Goal: Task Accomplishment & Management: Use online tool/utility

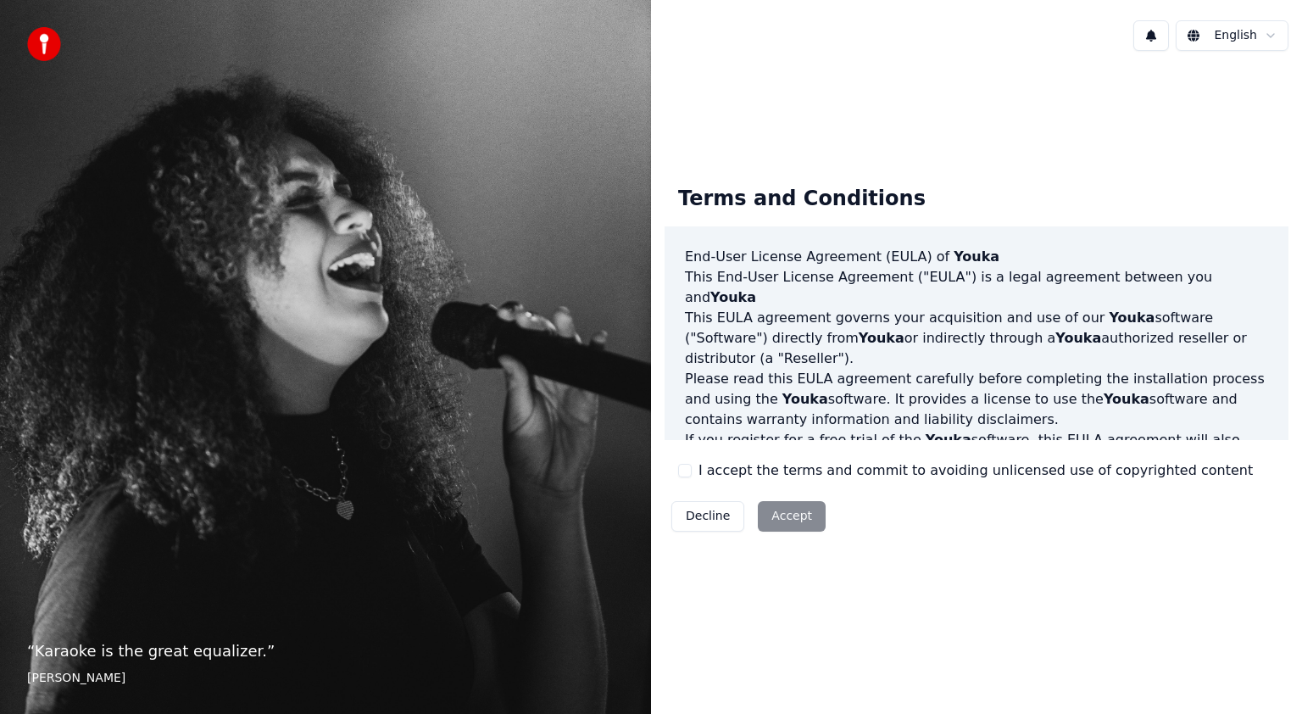
click at [856, 592] on div "Terms and Conditions End-User License Agreement (EULA) of Youka This End-User L…" at bounding box center [976, 355] width 651 height 582
click at [682, 470] on button "I accept the terms and commit to avoiding unlicensed use of copyrighted content" at bounding box center [685, 471] width 14 height 14
click at [805, 524] on button "Accept" at bounding box center [792, 516] width 68 height 31
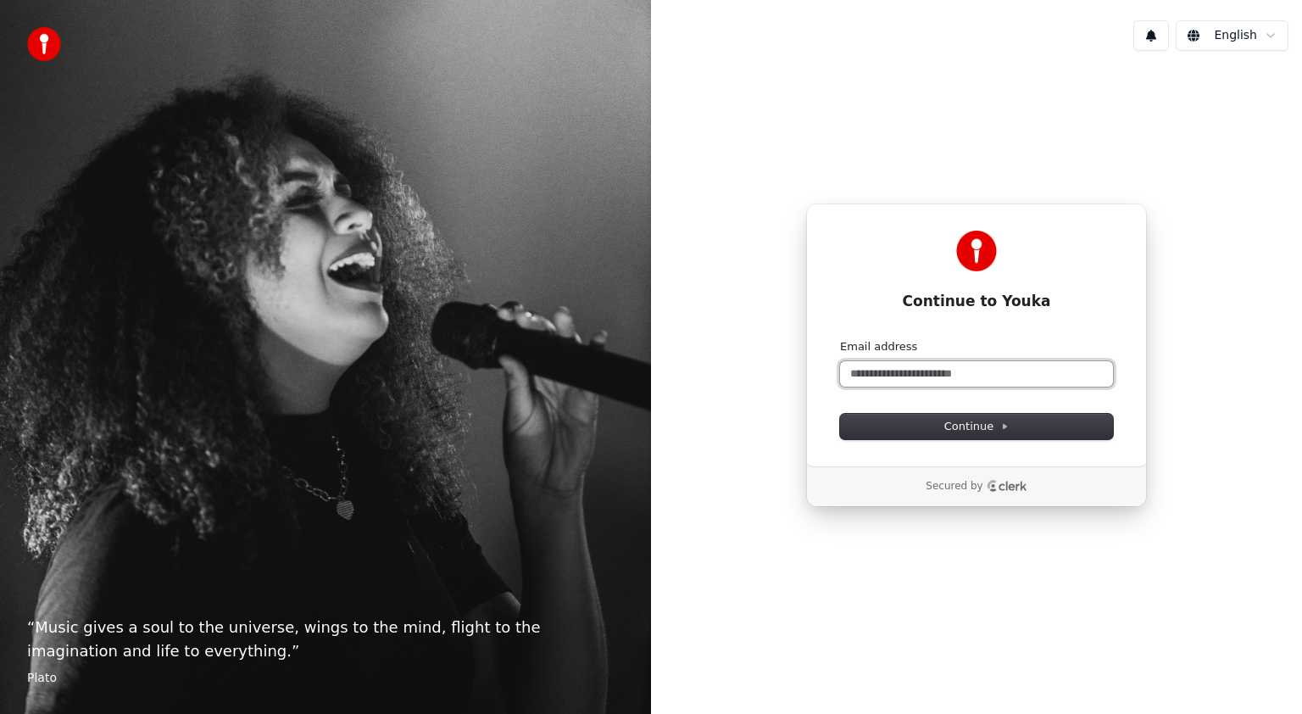
click at [916, 373] on input "Email address" at bounding box center [976, 373] width 273 height 25
click at [926, 421] on button "Continue" at bounding box center [976, 426] width 273 height 25
type input "**********"
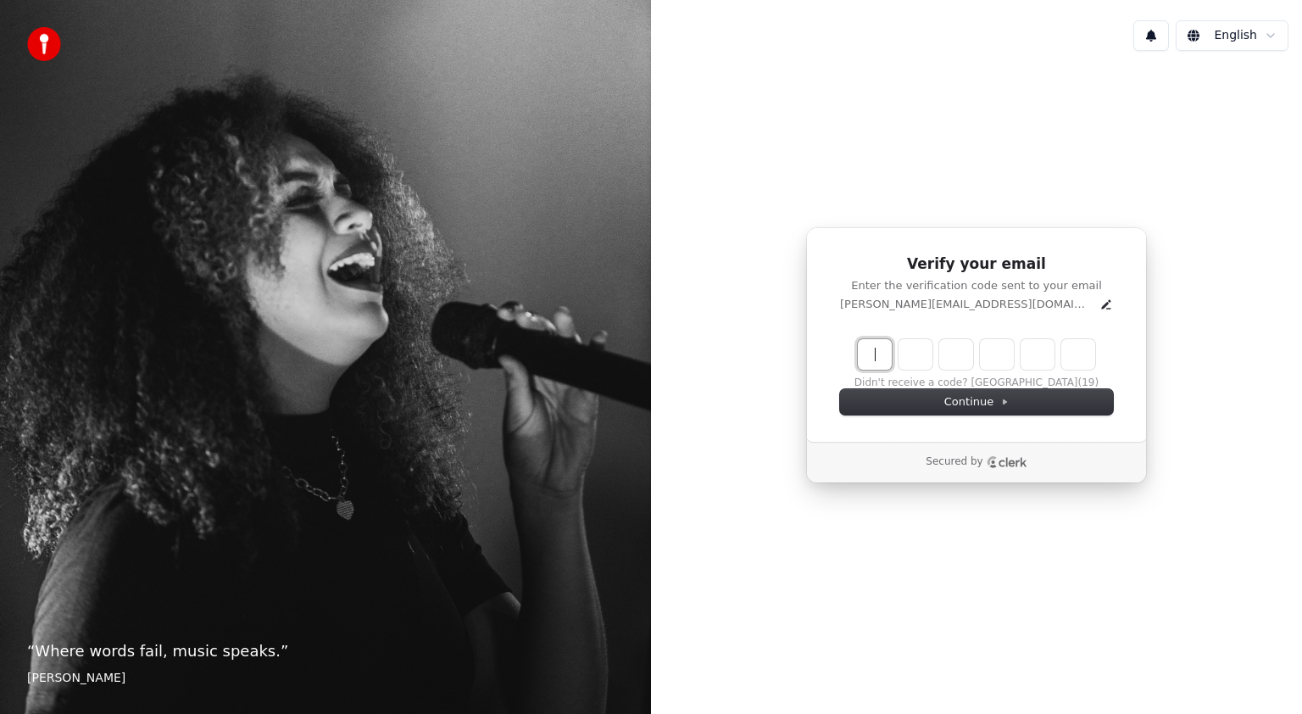
click at [876, 358] on input "Enter verification code" at bounding box center [993, 354] width 271 height 31
type input "******"
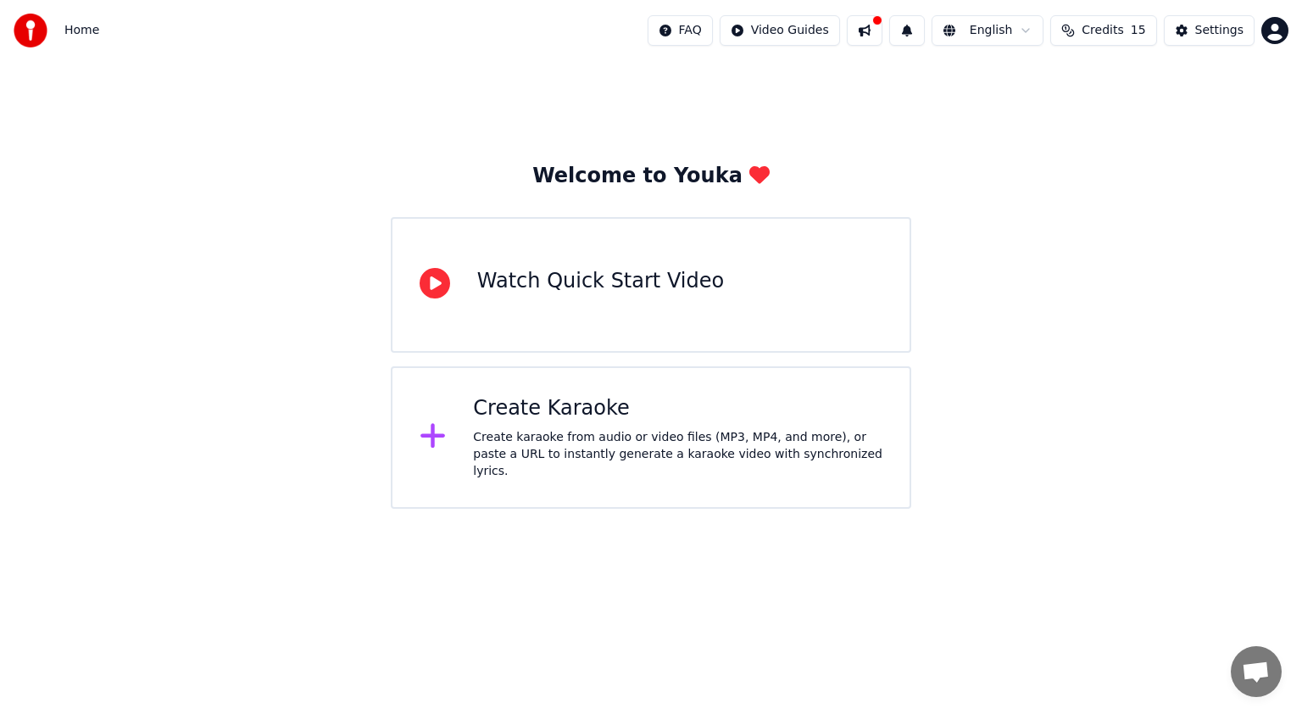
click at [526, 422] on div "Create Karaoke" at bounding box center [678, 408] width 410 height 27
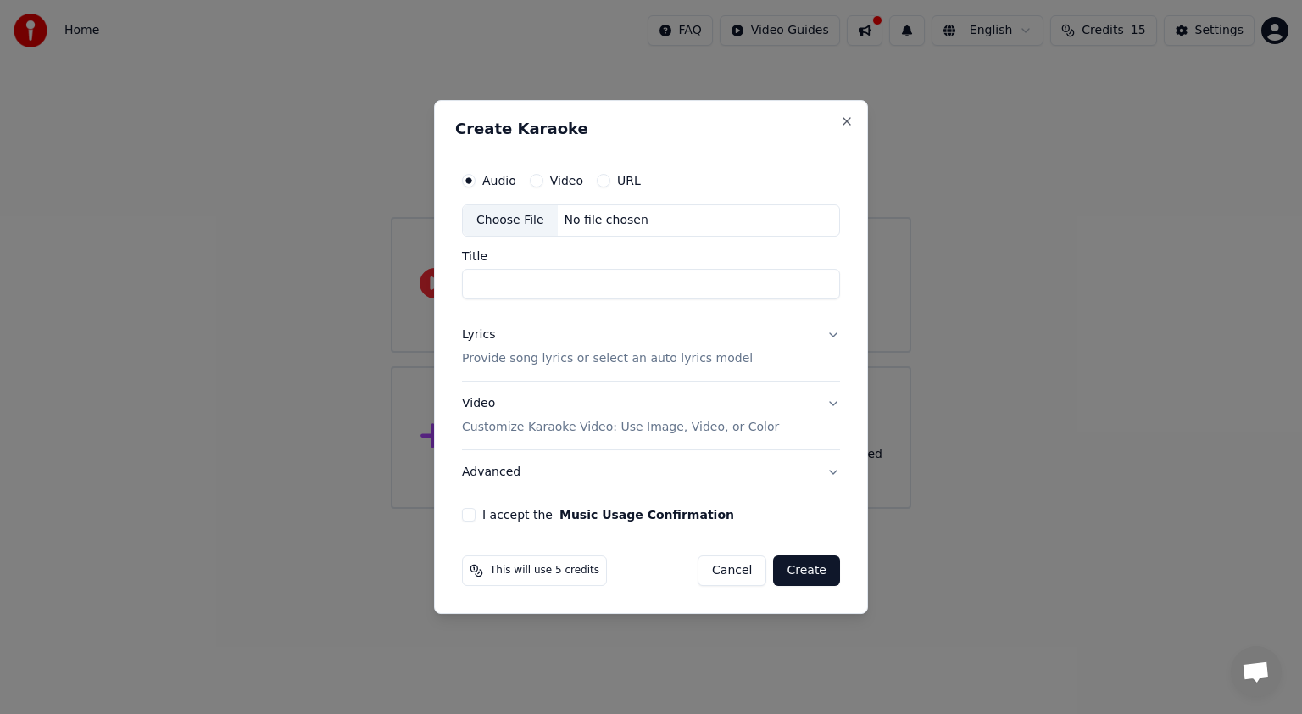
click at [648, 276] on input "Title" at bounding box center [651, 284] width 378 height 31
click at [561, 350] on p "Provide song lyrics or select an auto lyrics model" at bounding box center [607, 358] width 291 height 17
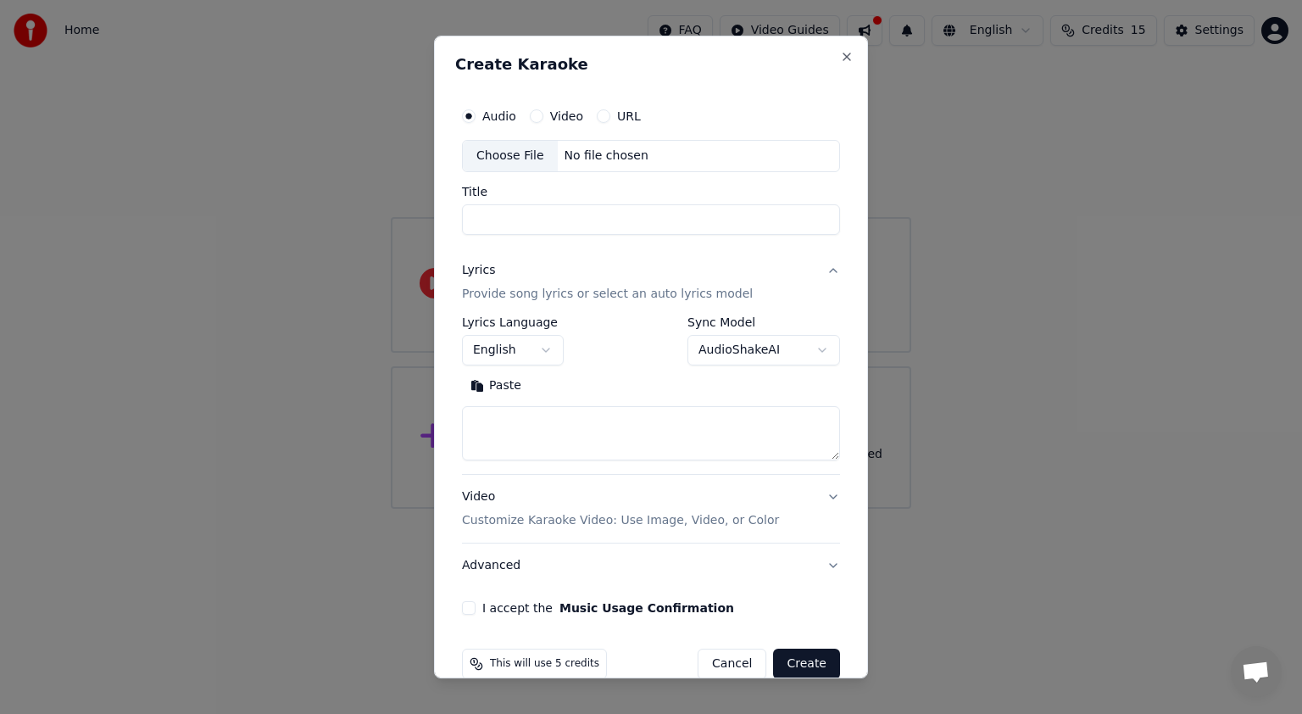
click at [739, 214] on input "Title" at bounding box center [651, 219] width 378 height 31
click at [772, 359] on body "**********" at bounding box center [651, 254] width 1302 height 509
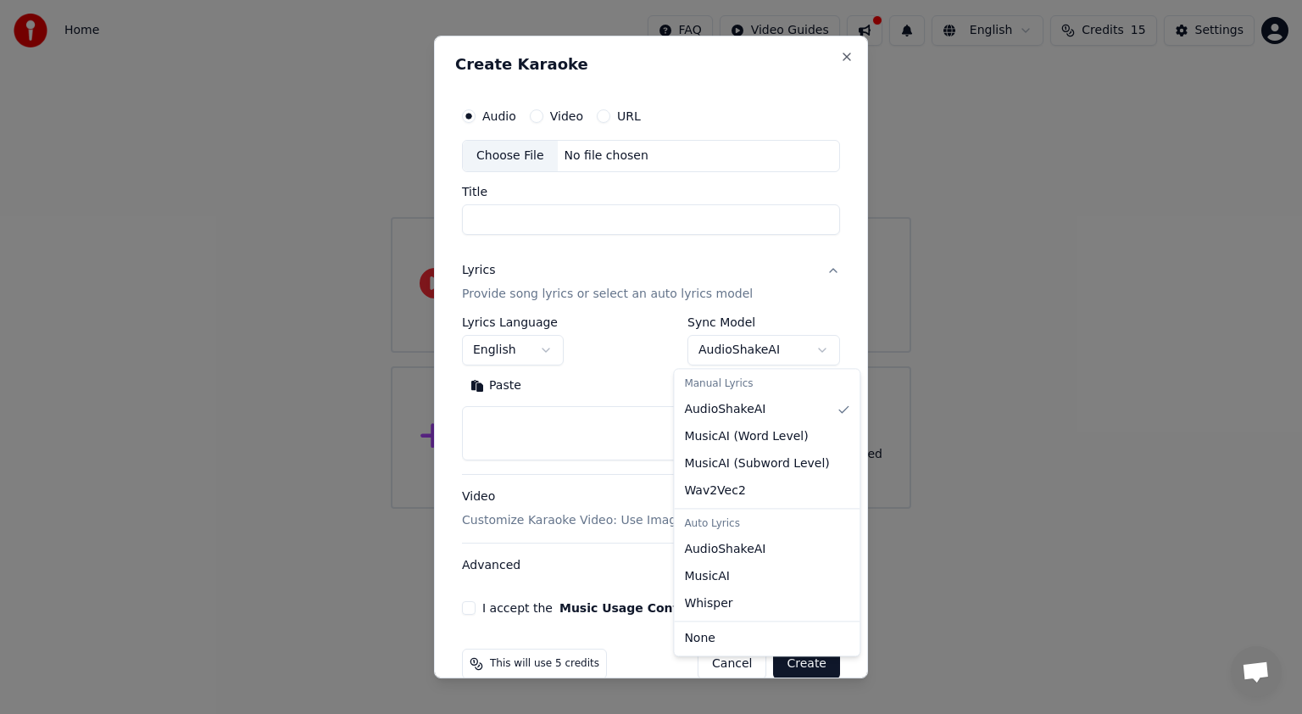
click at [602, 387] on body "**********" at bounding box center [651, 254] width 1302 height 509
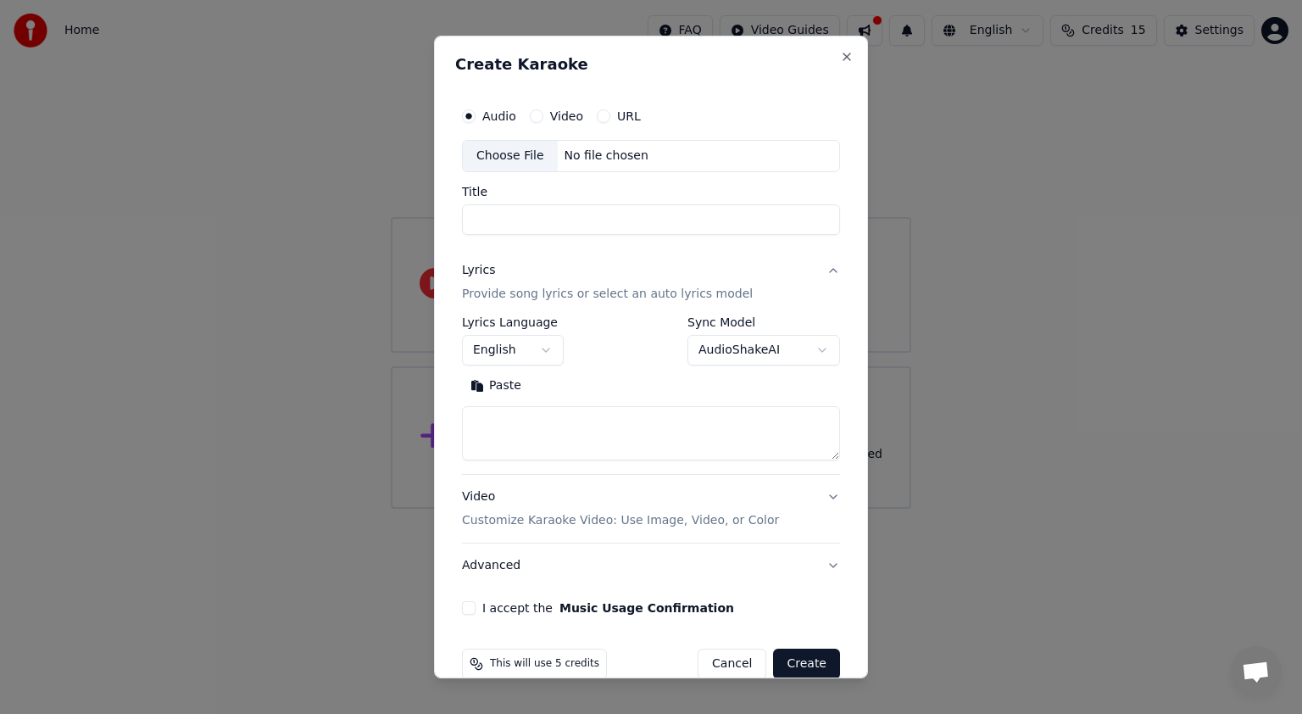
click at [506, 610] on label "I accept the Music Usage Confirmation" at bounding box center [608, 608] width 252 height 12
click at [476, 610] on button "I accept the Music Usage Confirmation" at bounding box center [469, 608] width 14 height 14
click at [556, 237] on div "**********" at bounding box center [651, 356] width 392 height 529
click at [552, 231] on input "Title" at bounding box center [651, 219] width 378 height 31
click at [524, 291] on p "Provide song lyrics or select an auto lyrics model" at bounding box center [607, 294] width 291 height 17
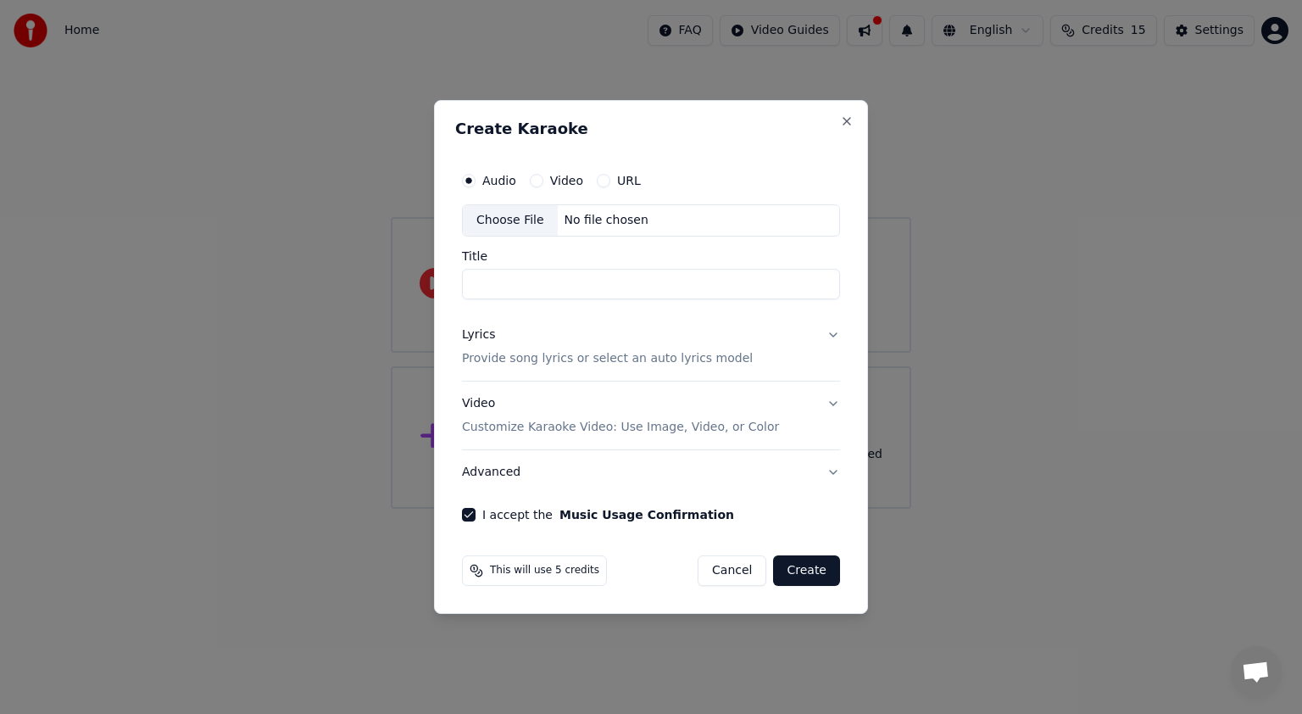
click at [533, 336] on div "Lyrics Provide song lyrics or select an auto lyrics model" at bounding box center [607, 346] width 291 height 41
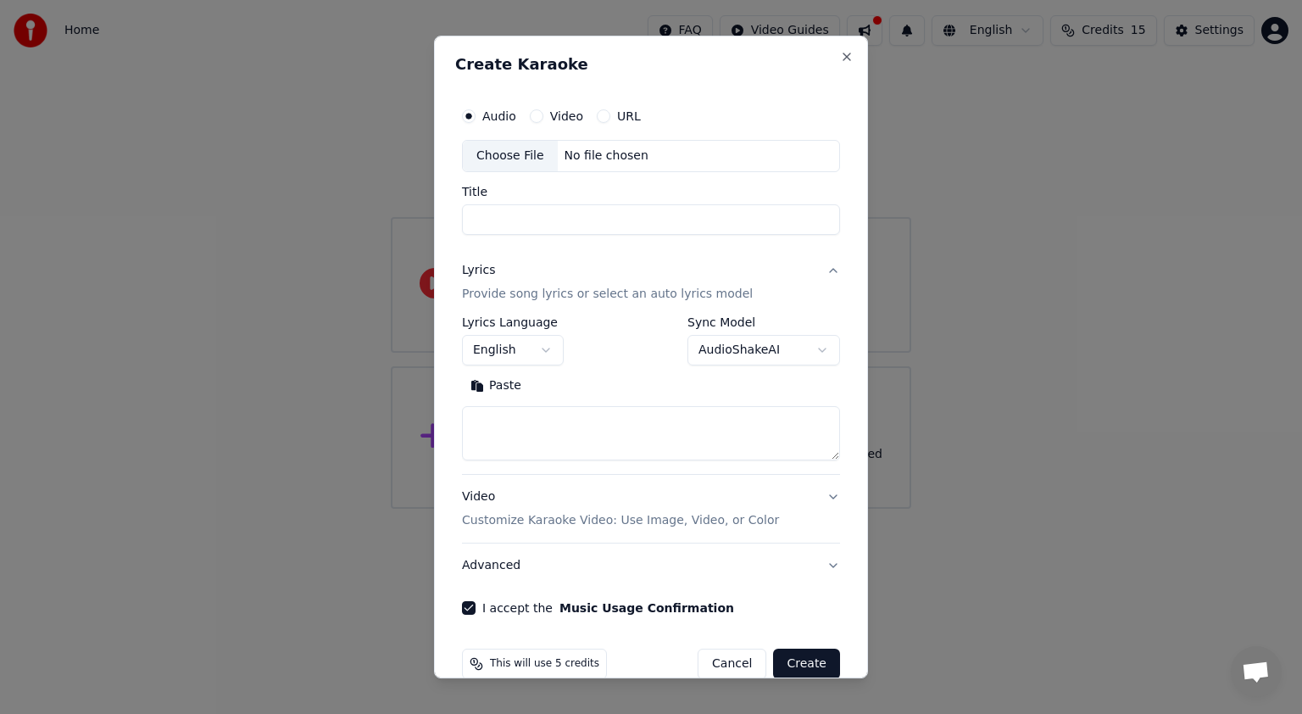
click at [600, 117] on button "URL" at bounding box center [604, 116] width 14 height 14
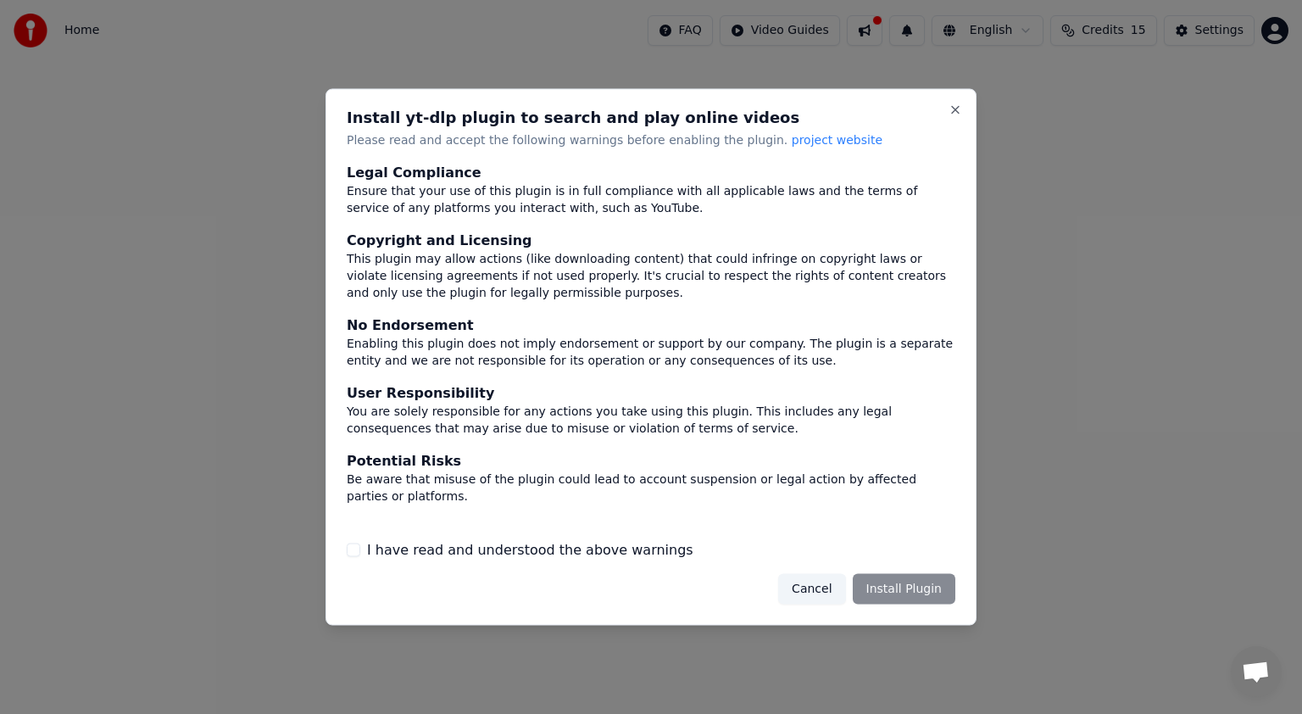
click at [618, 552] on label "I have read and understood the above warnings" at bounding box center [530, 549] width 326 height 20
click at [360, 552] on button "I have read and understood the above warnings" at bounding box center [354, 550] width 14 height 14
click at [900, 587] on button "Install Plugin" at bounding box center [904, 588] width 103 height 31
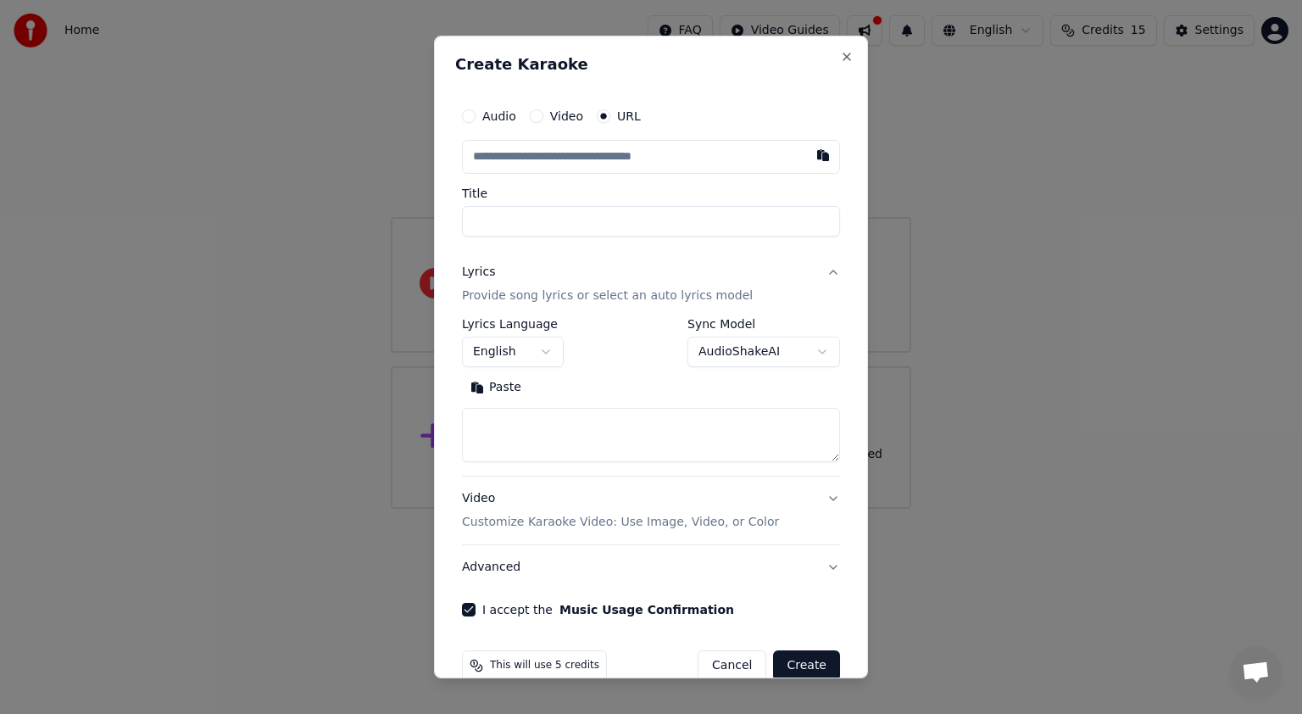
click at [565, 164] on input "text" at bounding box center [651, 157] width 378 height 34
click at [548, 415] on textarea at bounding box center [651, 435] width 378 height 54
click at [549, 127] on div "Audio Video URL" at bounding box center [651, 116] width 378 height 34
click at [547, 125] on div "Audio Video URL" at bounding box center [651, 116] width 378 height 34
click at [536, 119] on button "Video" at bounding box center [537, 116] width 14 height 14
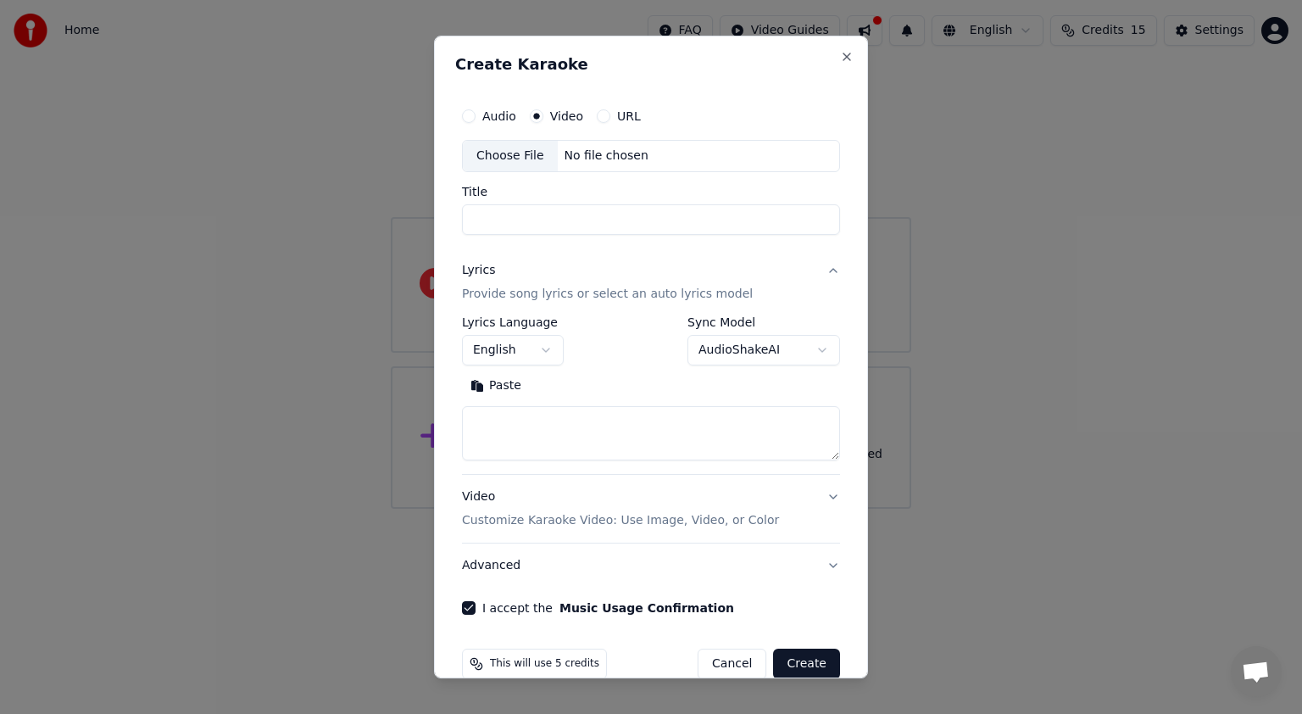
click at [610, 116] on div "URL" at bounding box center [619, 116] width 44 height 14
click at [470, 119] on button "Audio" at bounding box center [469, 116] width 14 height 14
click at [601, 116] on button "URL" at bounding box center [604, 116] width 14 height 14
click at [543, 115] on div "Video" at bounding box center [556, 116] width 53 height 14
click at [540, 115] on button "Video" at bounding box center [537, 116] width 14 height 14
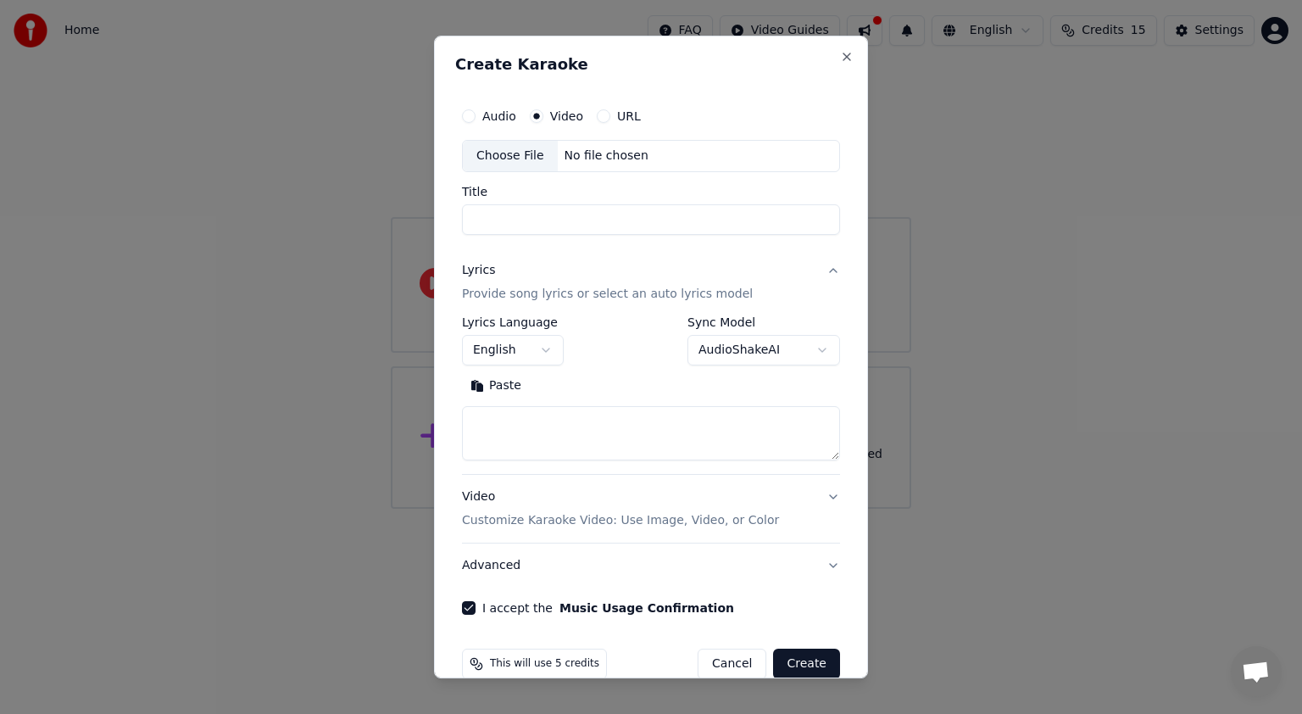
click at [599, 115] on button "URL" at bounding box center [604, 116] width 14 height 14
click at [468, 120] on button "Audio" at bounding box center [469, 116] width 14 height 14
click at [536, 119] on button "Video" at bounding box center [537, 116] width 14 height 14
click at [516, 152] on div "Choose File" at bounding box center [510, 156] width 95 height 31
click at [840, 62] on button "Close" at bounding box center [847, 57] width 14 height 14
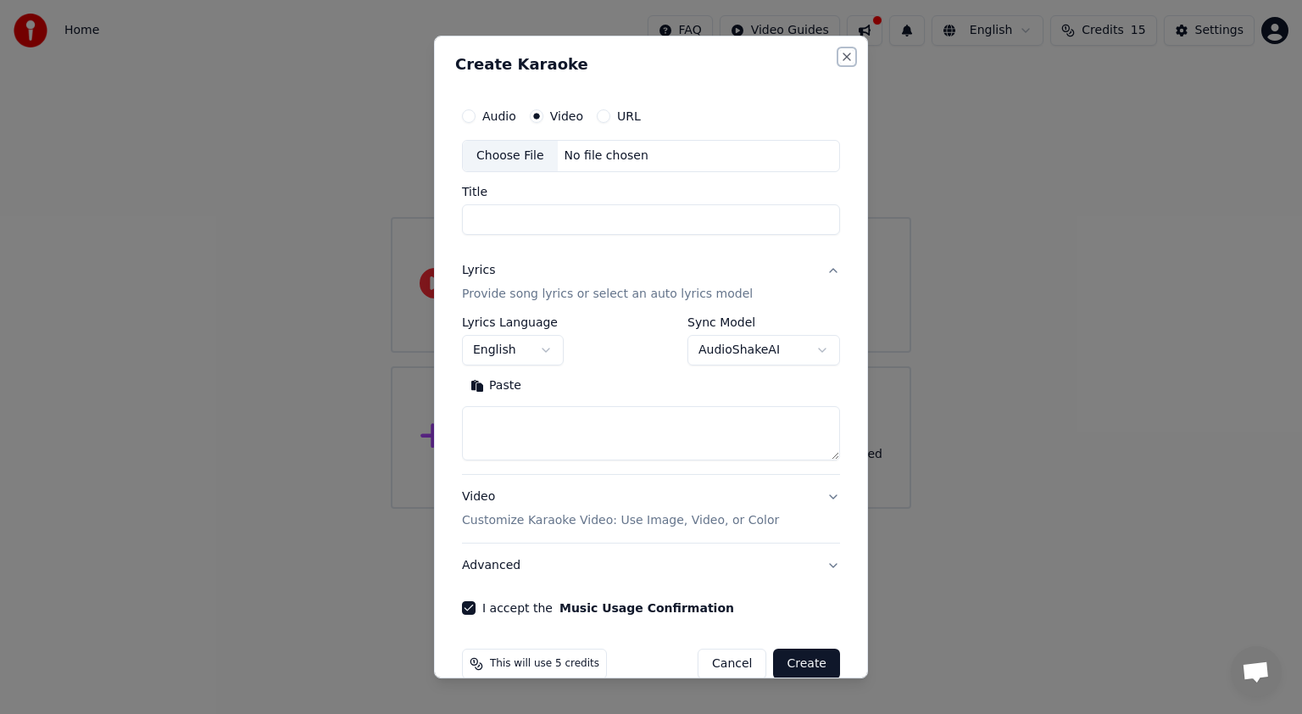
select select
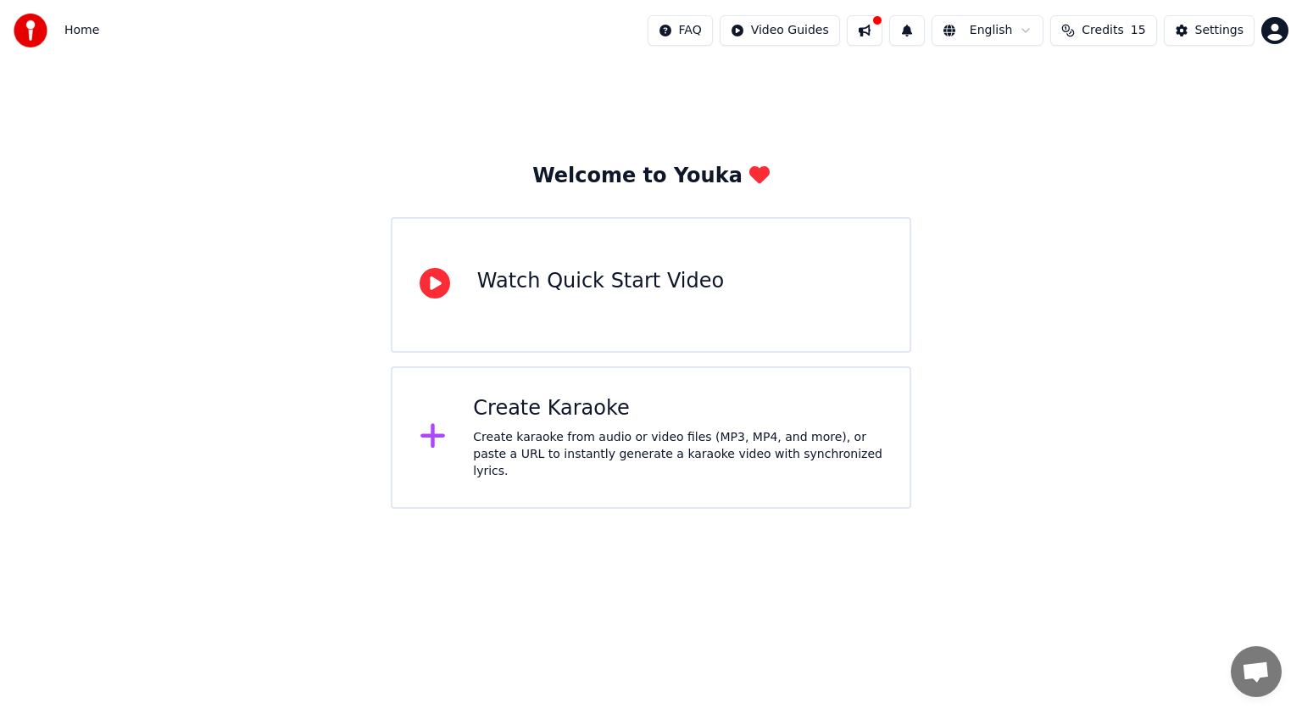
click at [627, 458] on div "Create karaoke from audio or video files (MP3, MP4, and more), or paste a URL t…" at bounding box center [678, 454] width 410 height 51
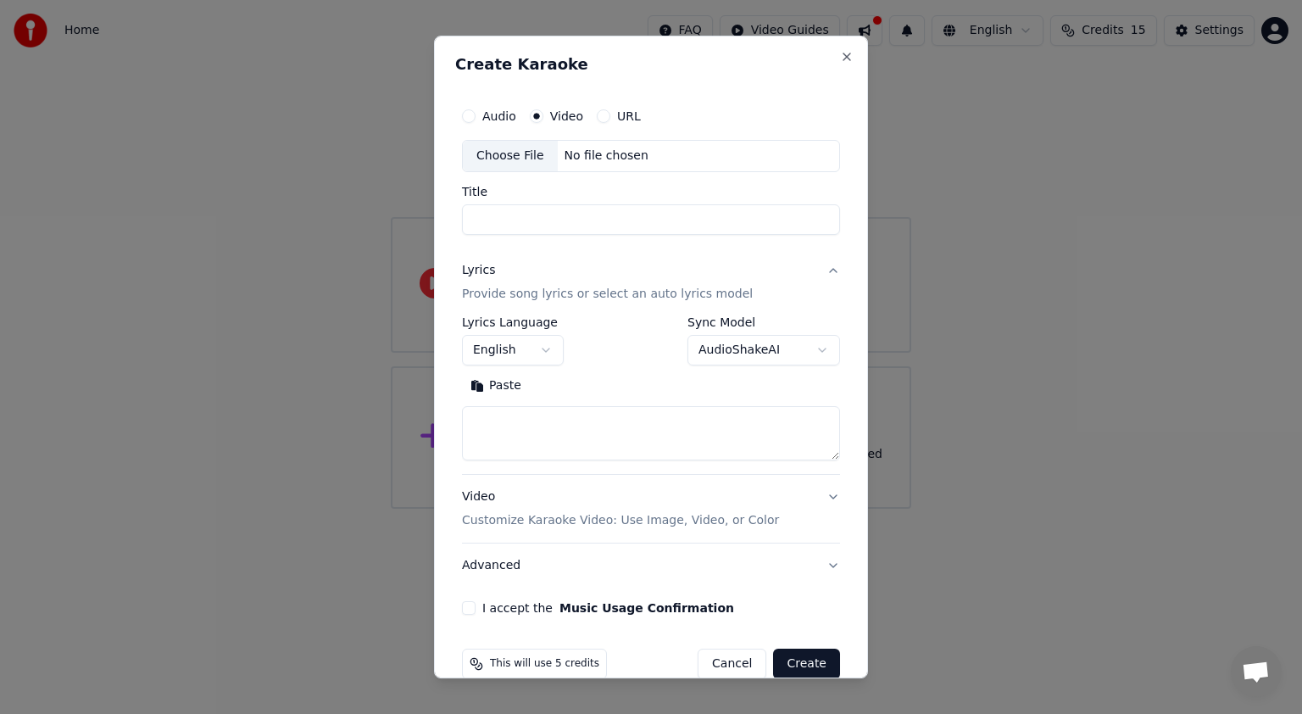
click at [521, 155] on div "Choose File" at bounding box center [510, 156] width 95 height 31
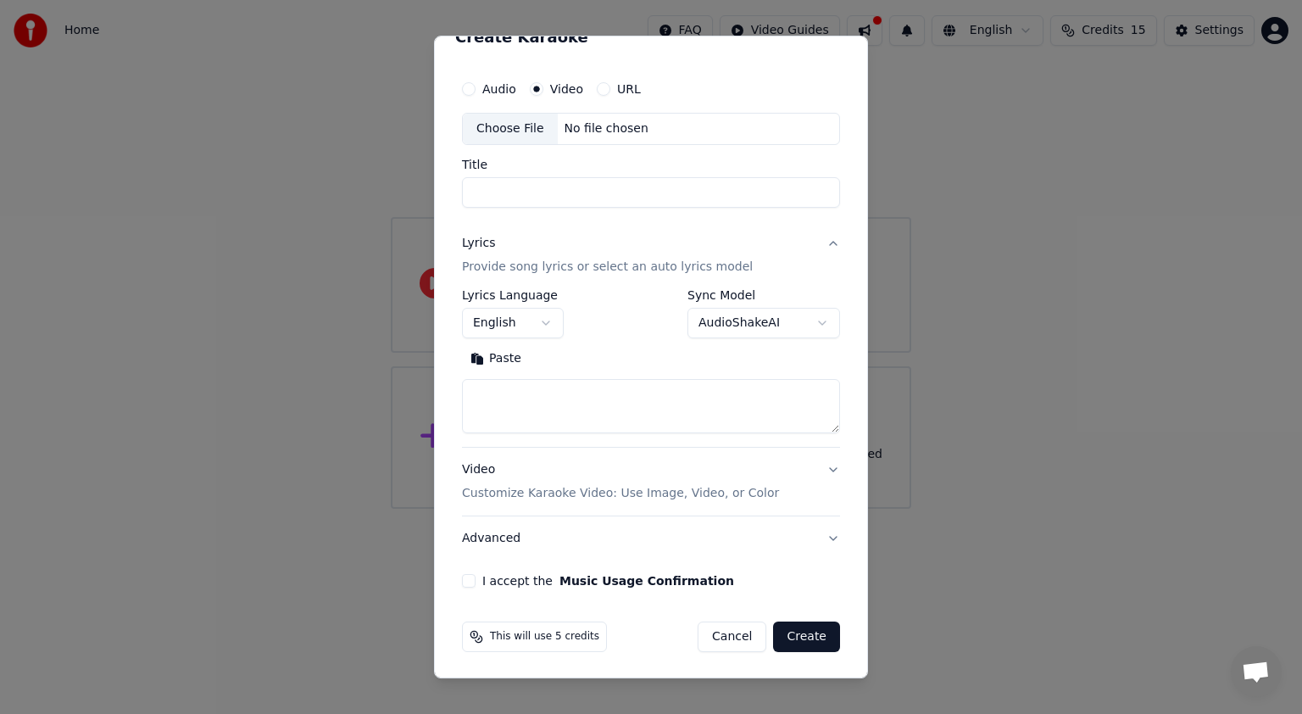
click at [468, 574] on button "I accept the Music Usage Confirmation" at bounding box center [469, 581] width 14 height 14
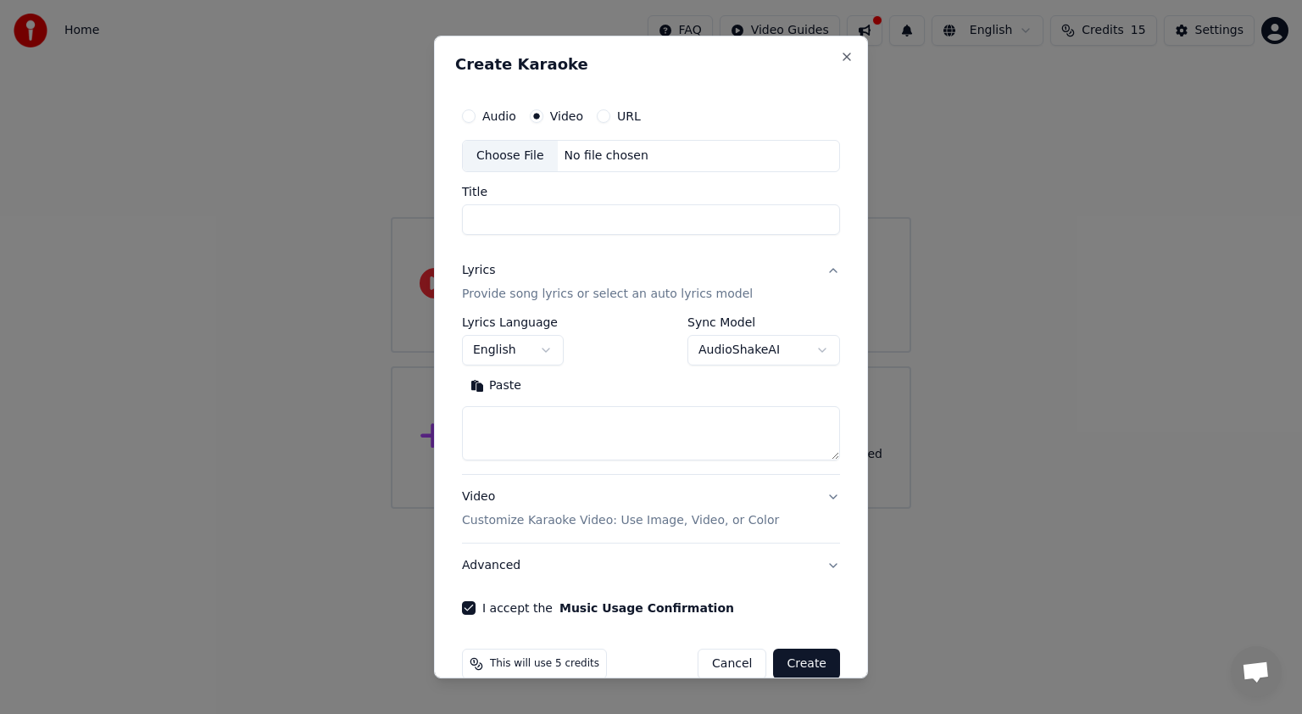
click at [604, 121] on button "URL" at bounding box center [604, 116] width 14 height 14
select select
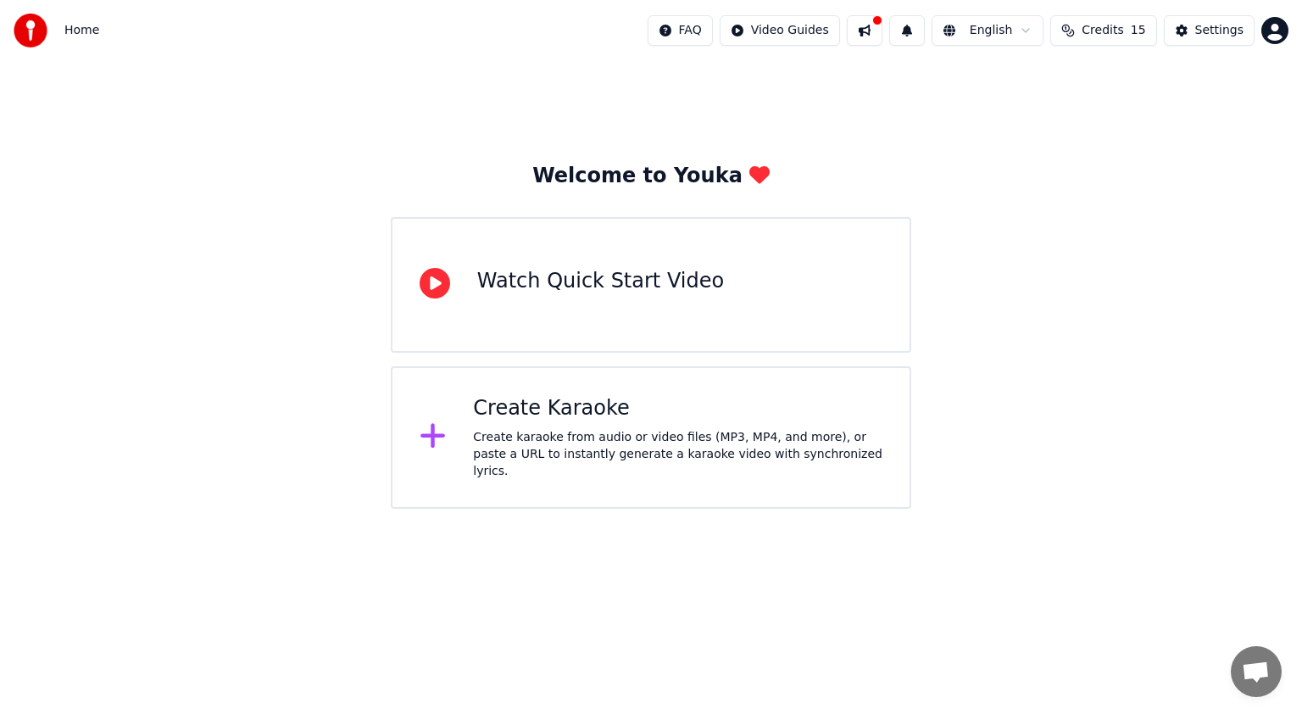
click at [655, 308] on div "Watch Quick Start Video" at bounding box center [651, 285] width 521 height 136
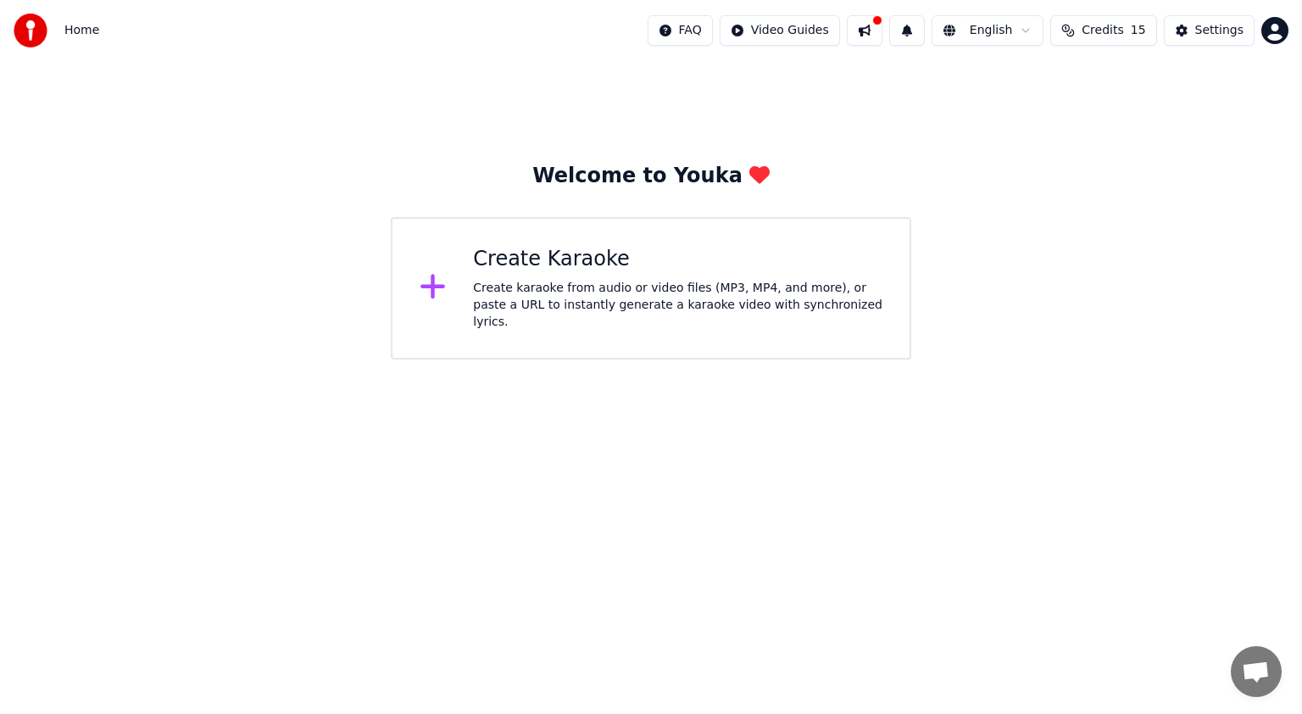
click at [594, 278] on div "Create Karaoke Create karaoke from audio or video files (MP3, MP4, and more), o…" at bounding box center [678, 288] width 410 height 85
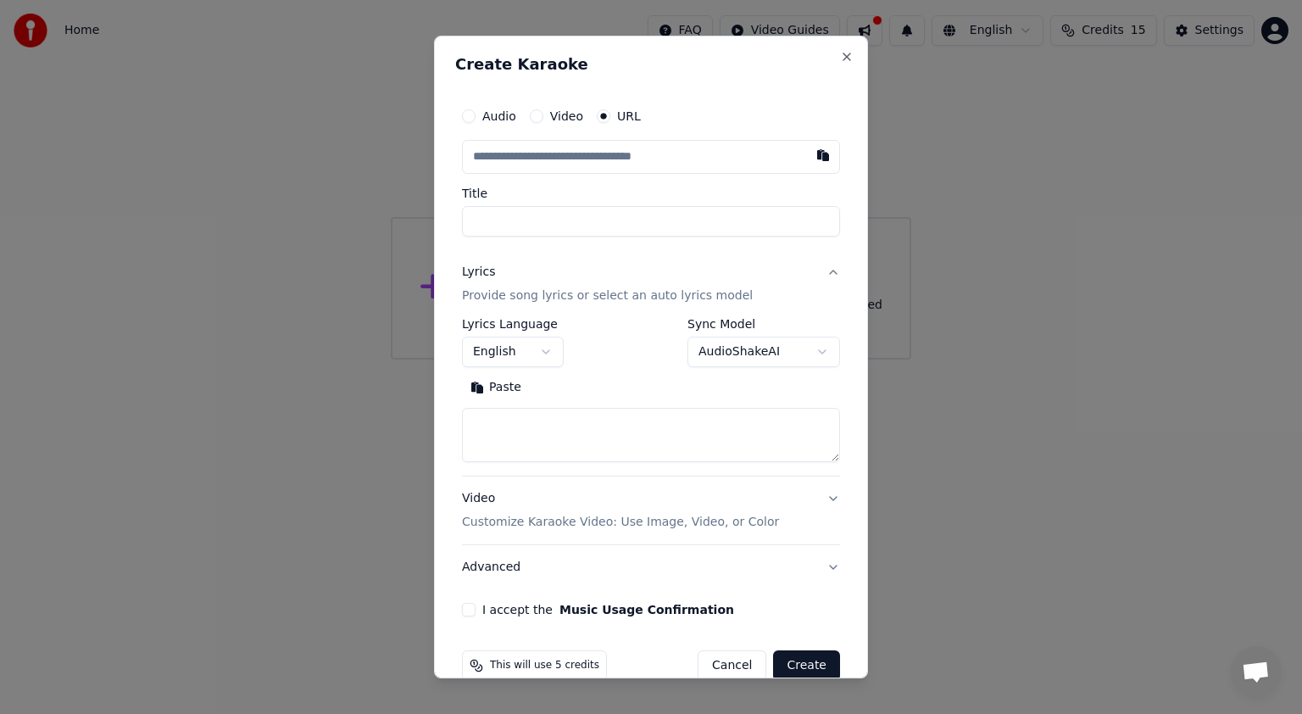
paste input "**********"
type input "**********"
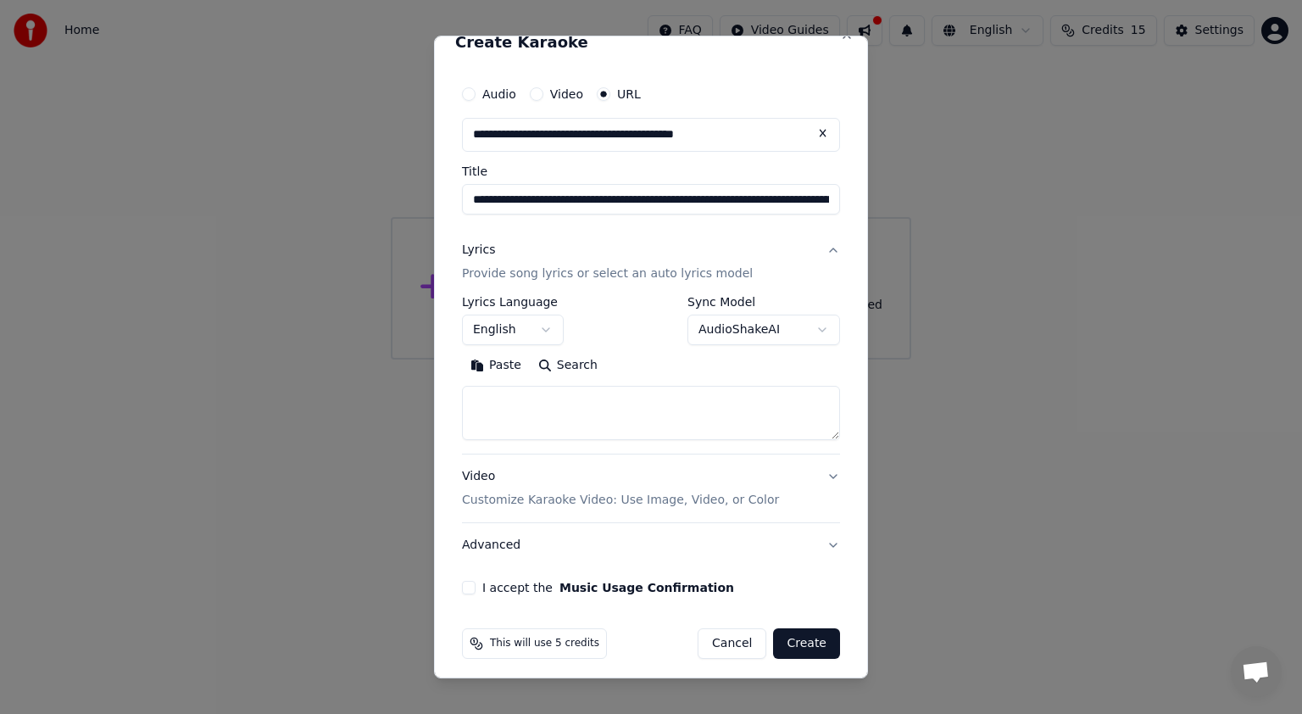
scroll to position [30, 0]
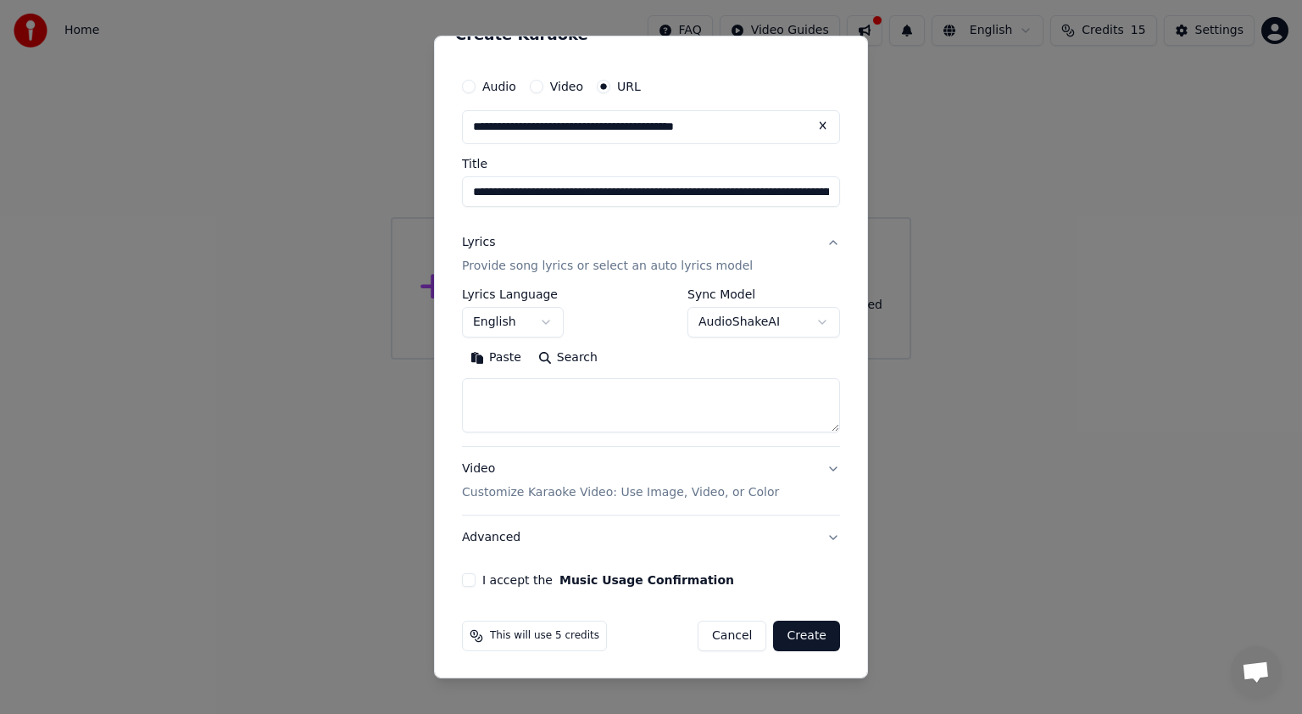
type input "**********"
click at [535, 265] on p "Provide song lyrics or select an auto lyrics model" at bounding box center [607, 266] width 291 height 17
type input "**********"
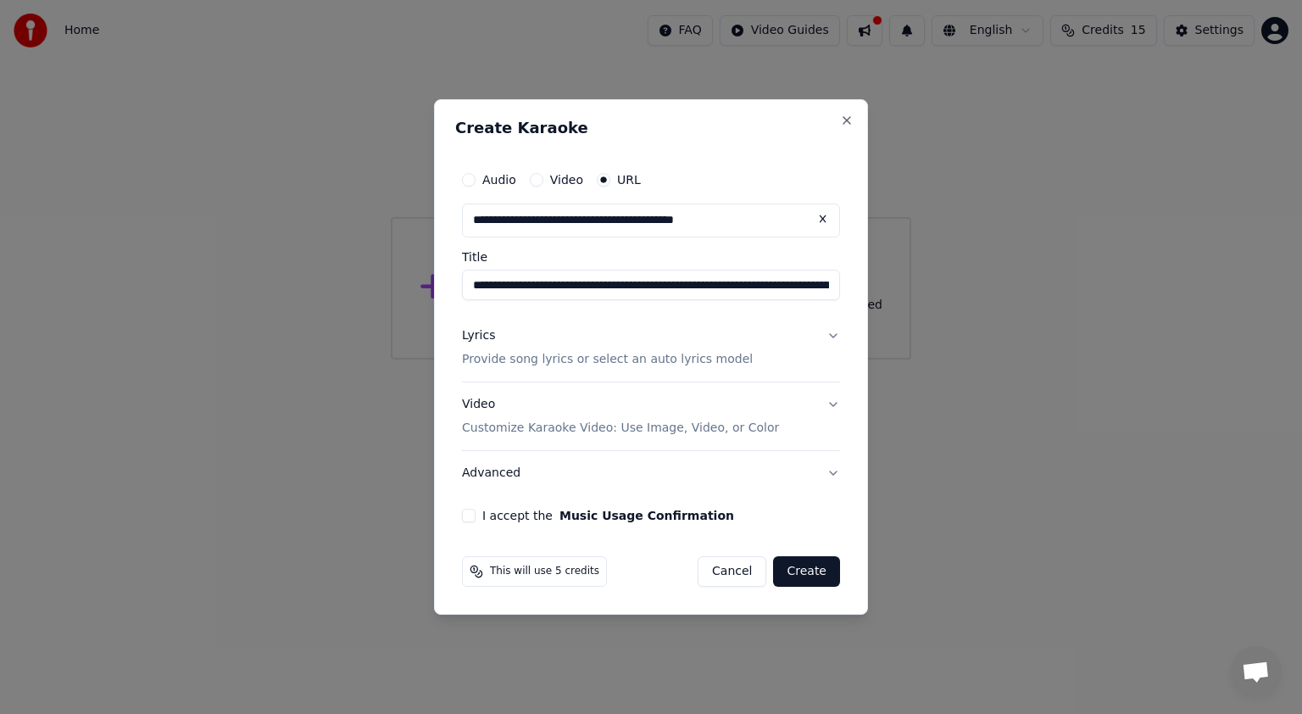
click at [518, 356] on p "Provide song lyrics or select an auto lyrics model" at bounding box center [607, 359] width 291 height 17
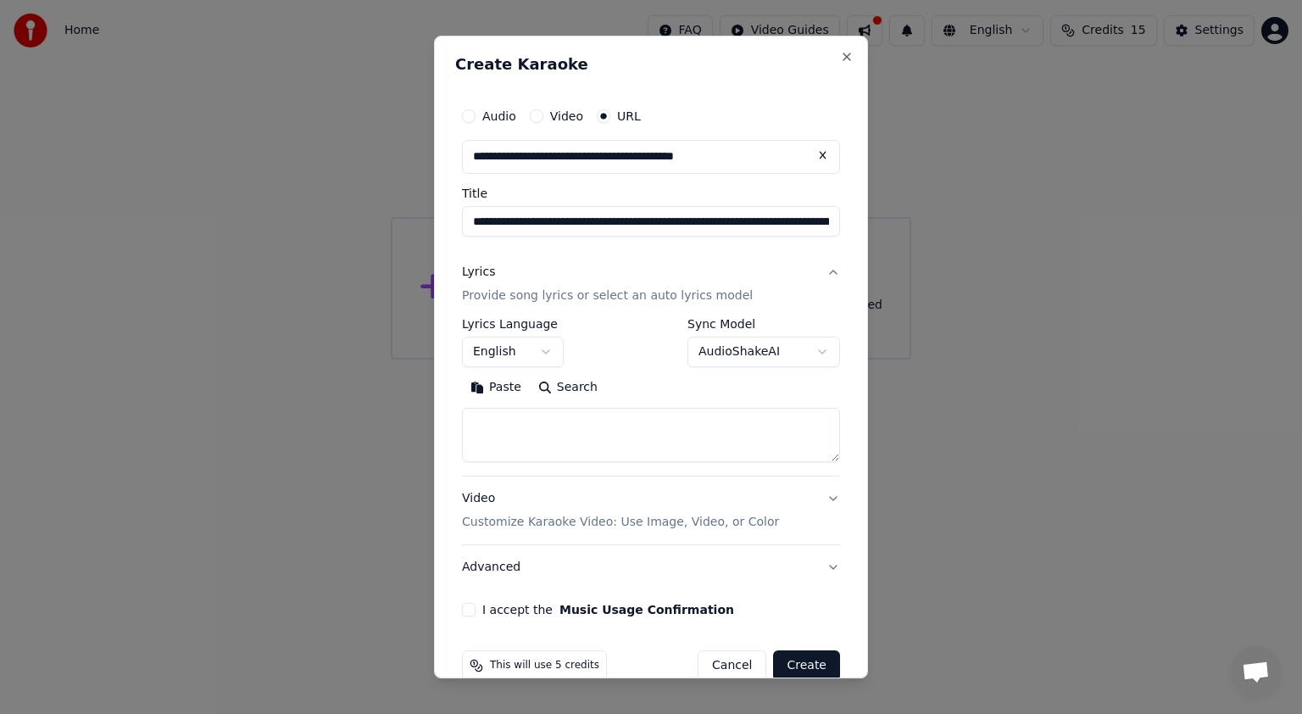
click at [518, 356] on body "**********" at bounding box center [651, 180] width 1302 height 360
click at [734, 307] on body "**********" at bounding box center [651, 180] width 1302 height 360
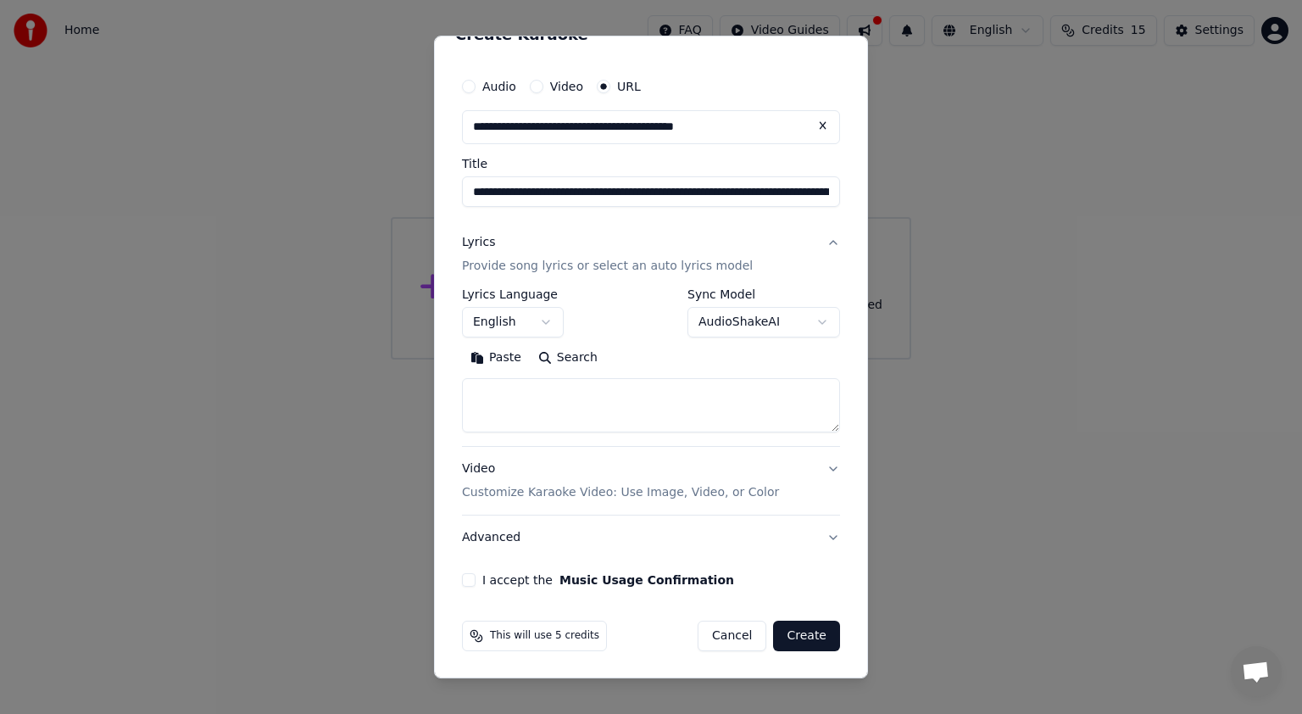
click at [470, 581] on button "I accept the Music Usage Confirmation" at bounding box center [469, 580] width 14 height 14
click at [797, 624] on button "Create" at bounding box center [806, 636] width 67 height 31
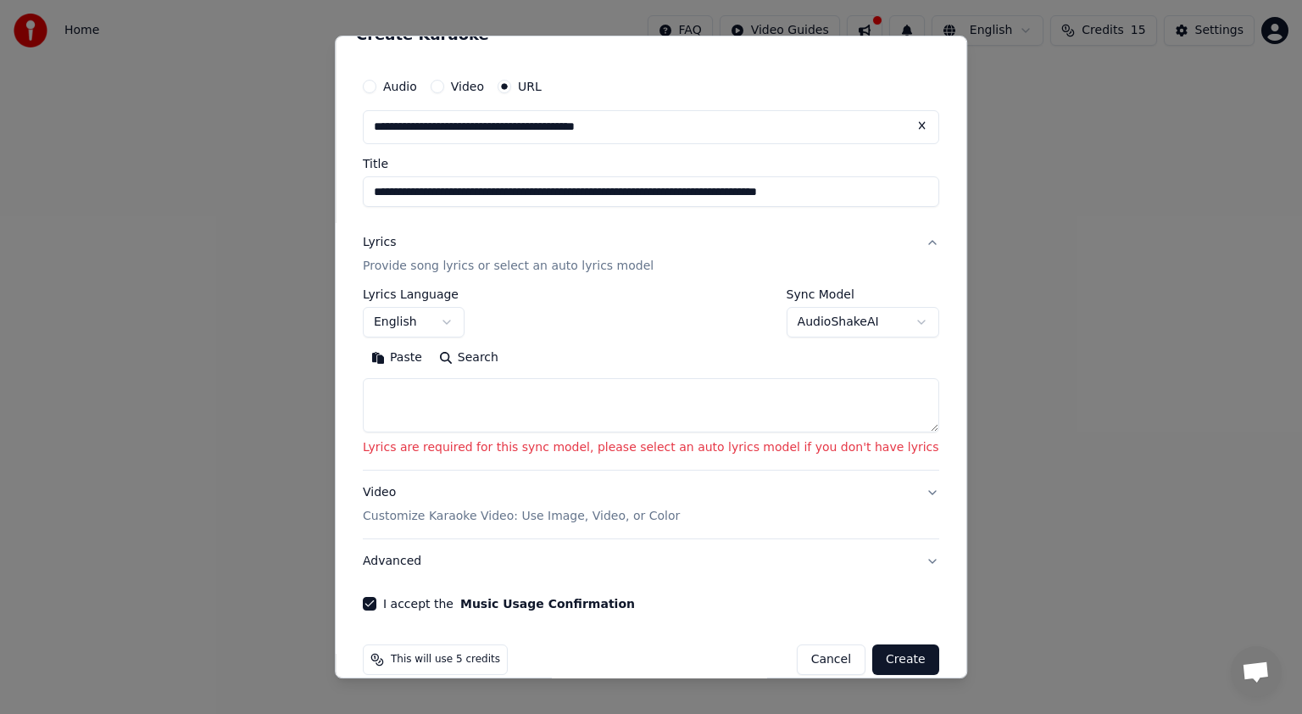
click at [655, 414] on textarea at bounding box center [651, 405] width 577 height 54
paste textarea "**********"
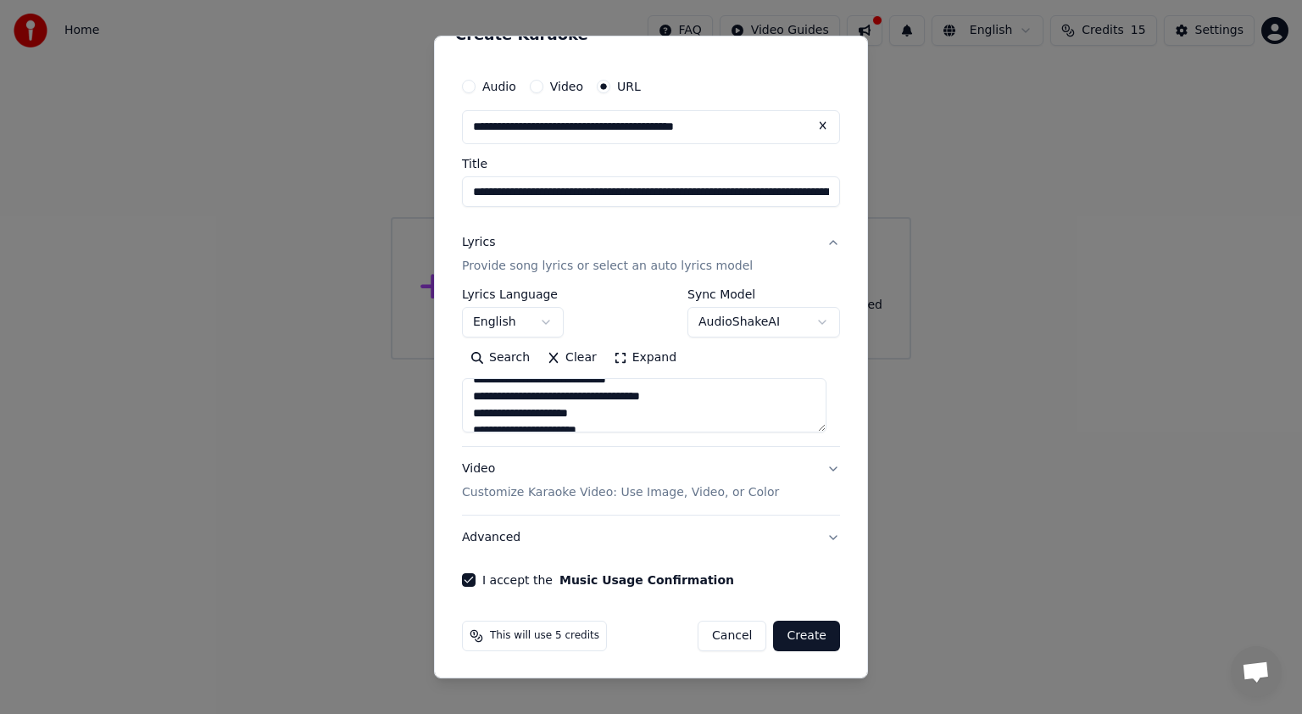
scroll to position [234, 0]
type textarea "**********"
click at [782, 643] on button "Create" at bounding box center [806, 636] width 67 height 31
select select
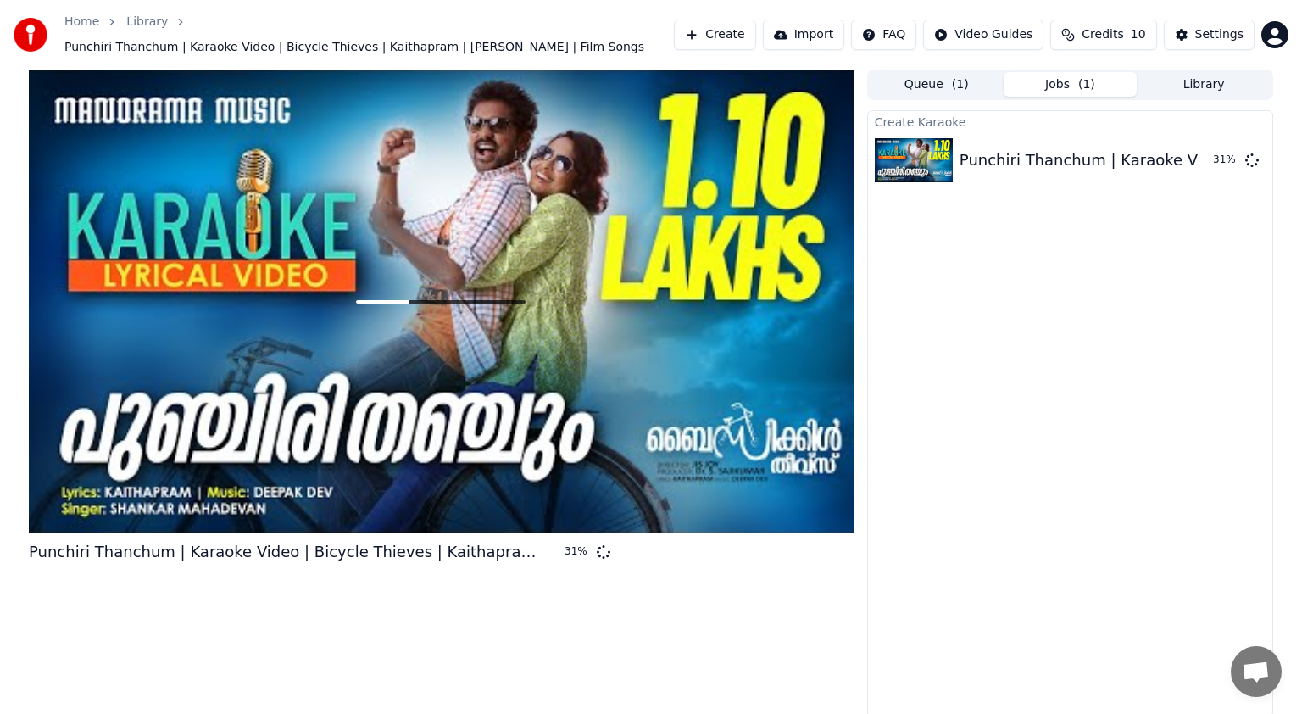
click at [435, 300] on span at bounding box center [441, 301] width 170 height 3
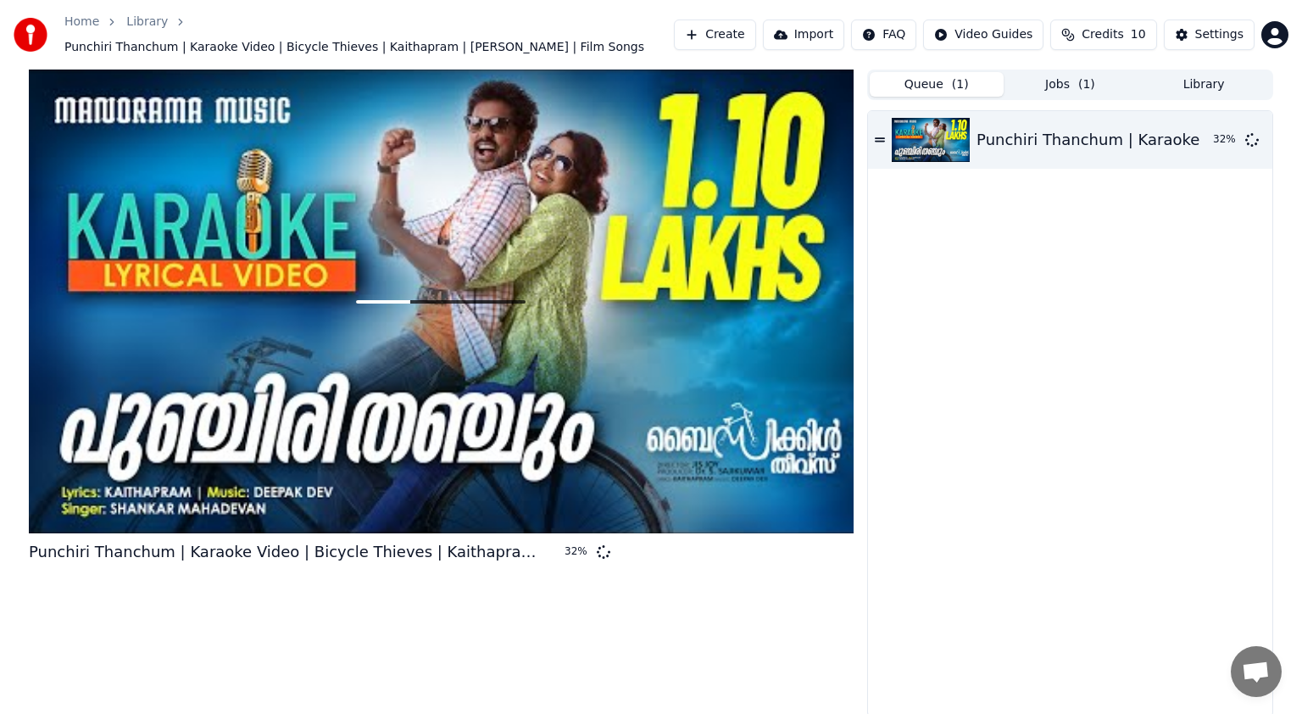
click at [963, 82] on span "( 1 )" at bounding box center [960, 84] width 17 height 17
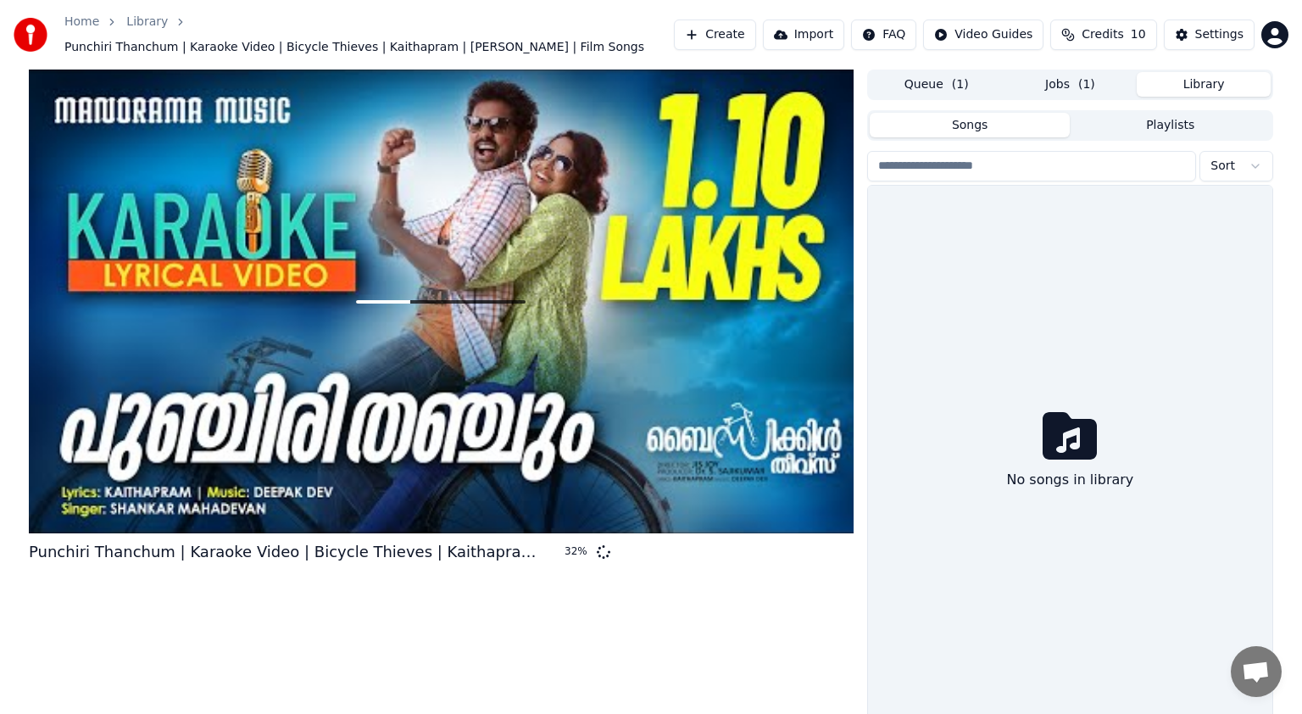
click at [1197, 79] on button "Library" at bounding box center [1204, 84] width 134 height 25
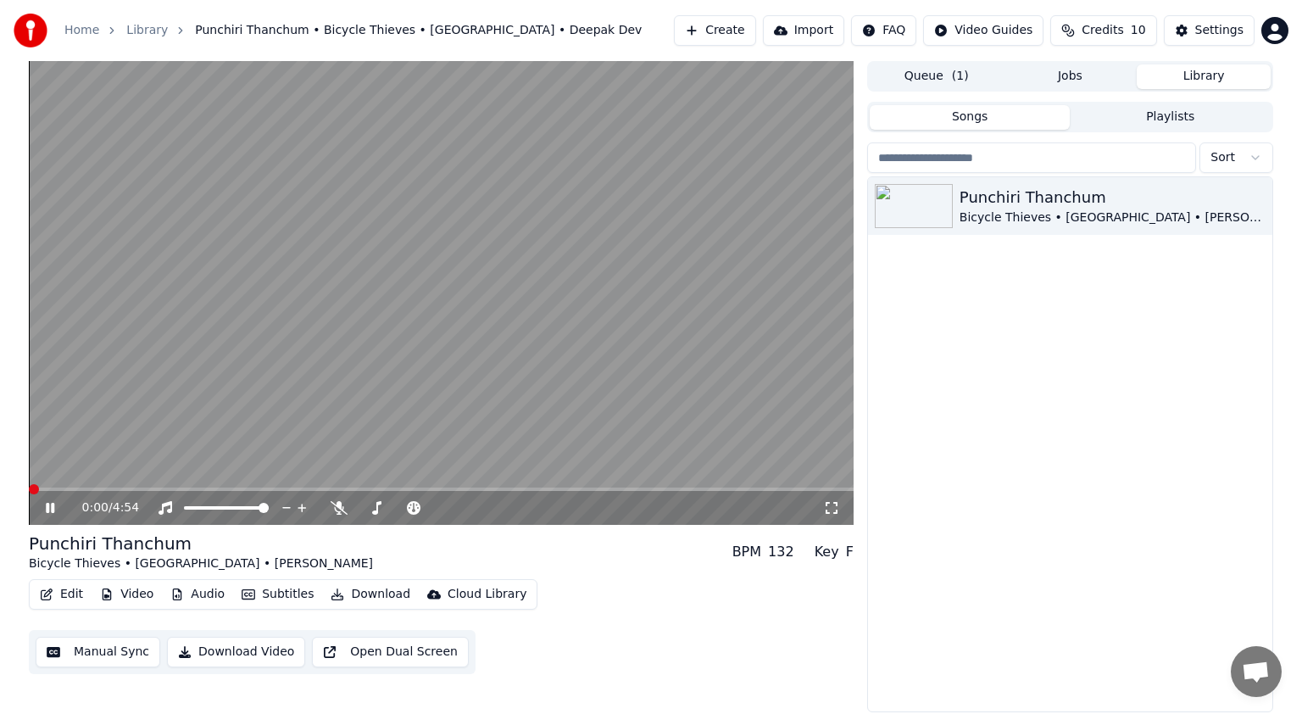
click at [29, 484] on span at bounding box center [34, 489] width 10 height 10
click at [328, 280] on video at bounding box center [441, 293] width 825 height 464
